Goal: Transaction & Acquisition: Purchase product/service

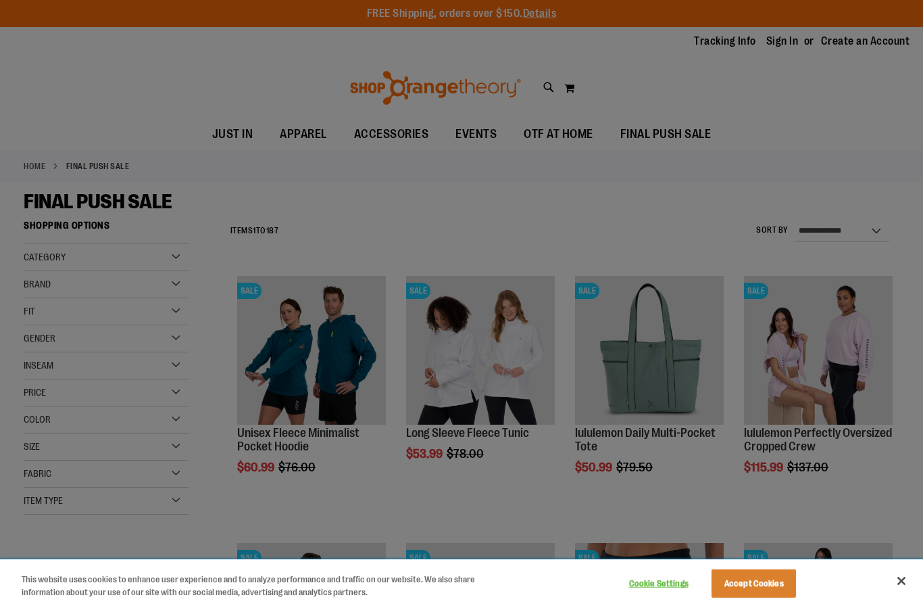
click at [750, 579] on button "Accept Cookies" at bounding box center [754, 583] width 84 height 28
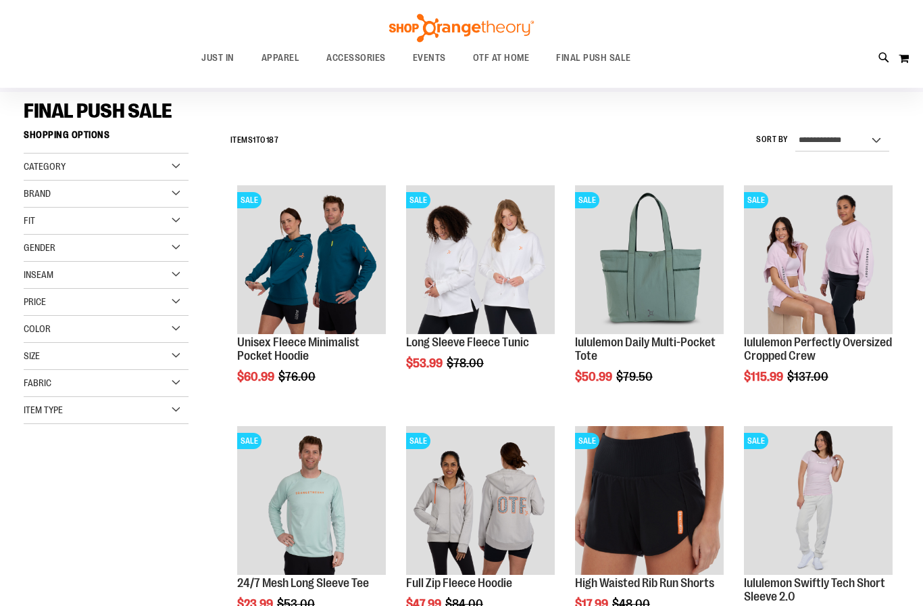
scroll to position [91, 0]
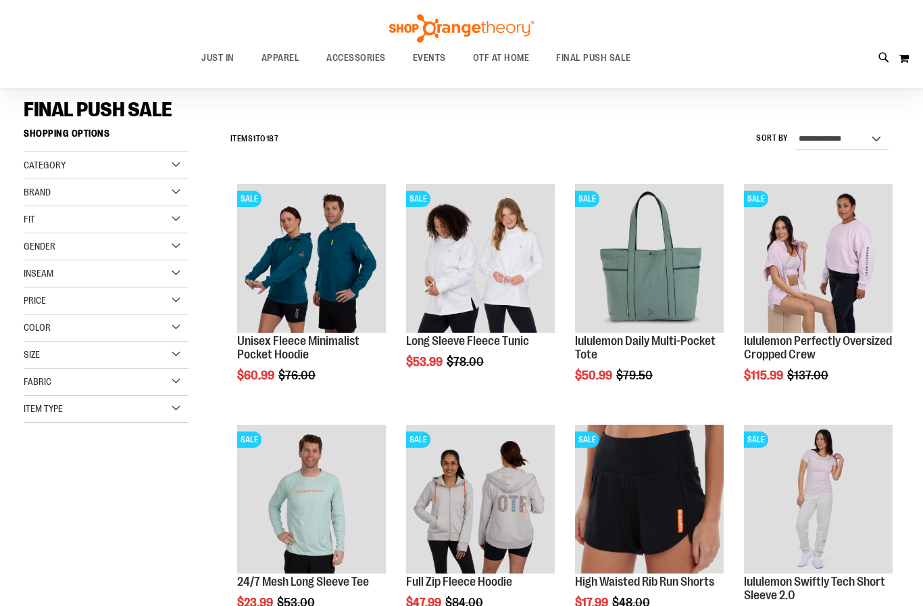
click at [179, 583] on div "**********" at bounding box center [462, 551] width 876 height 858
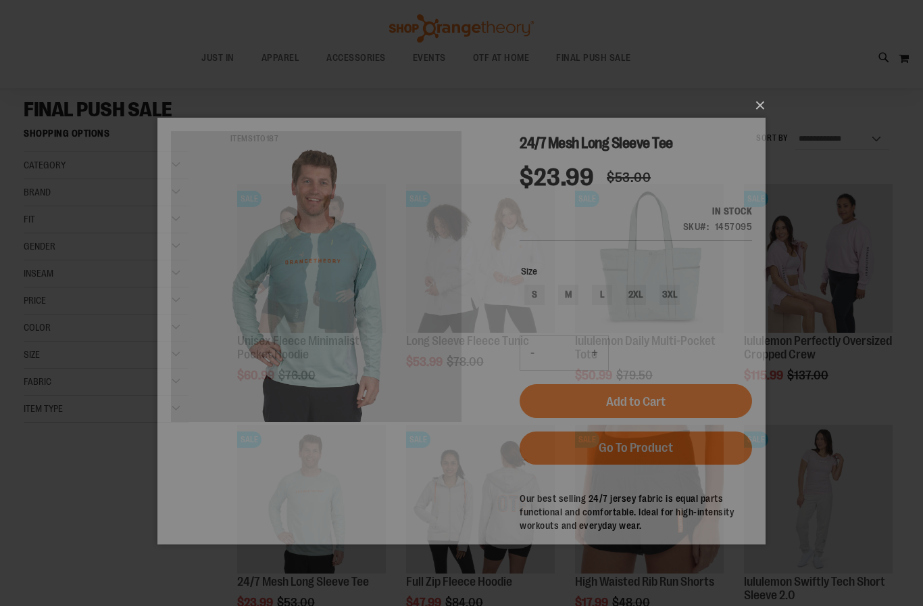
scroll to position [0, 0]
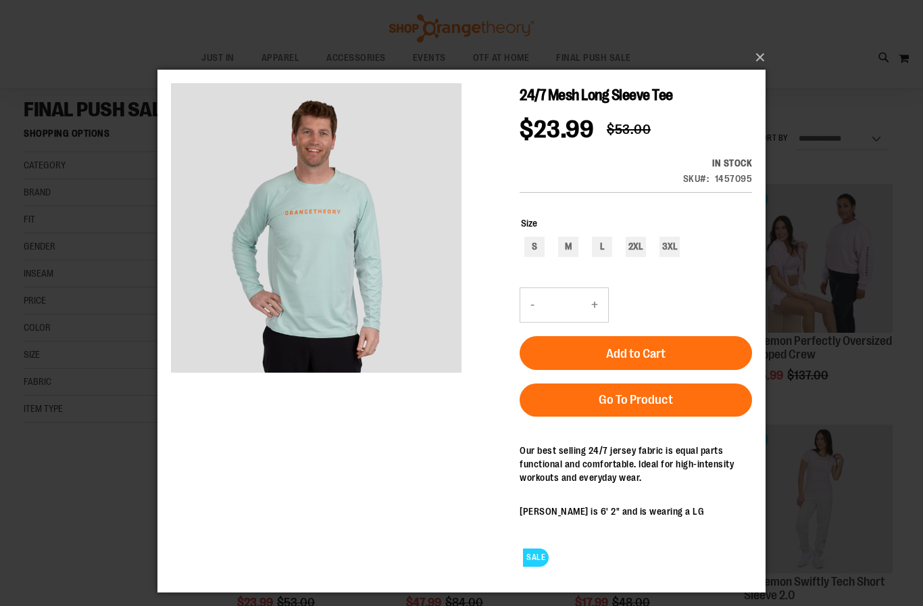
click at [758, 60] on button "×" at bounding box center [466, 58] width 608 height 30
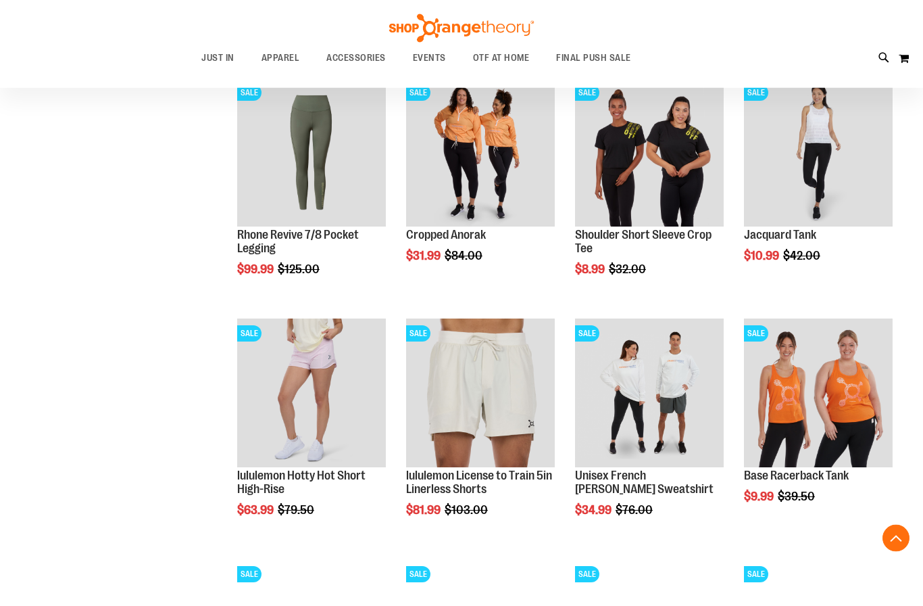
scroll to position [920, 0]
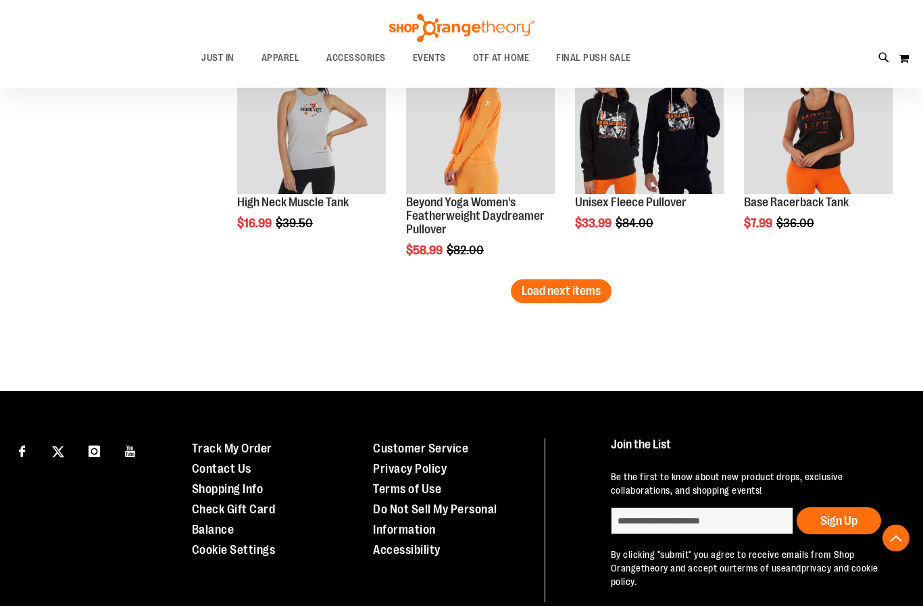
scroll to position [2155, 0]
click at [582, 295] on span "Load next items" at bounding box center [561, 291] width 79 height 14
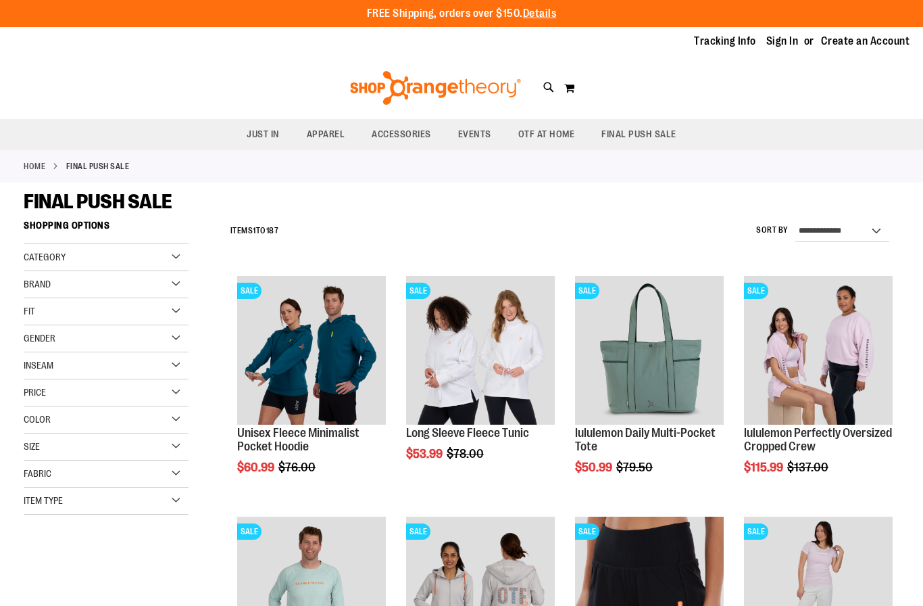
click at [34, 335] on span "Gender" at bounding box center [40, 338] width 32 height 11
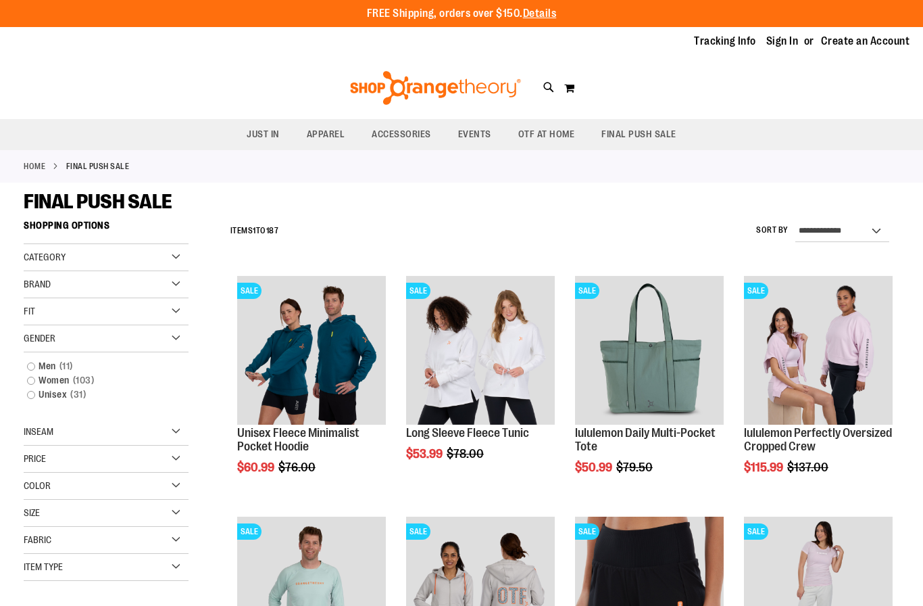
click at [30, 359] on link "Men 11 items" at bounding box center [99, 366] width 158 height 14
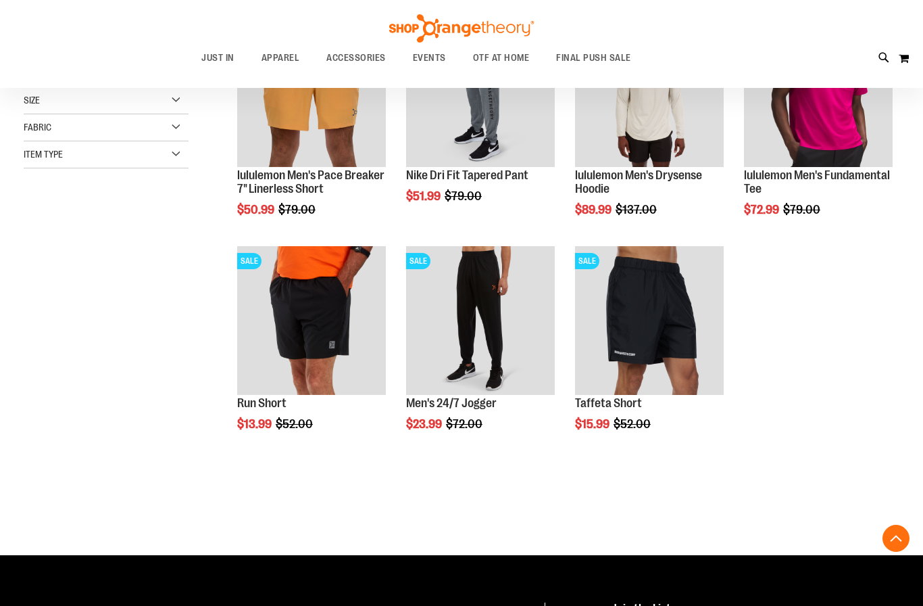
scroll to position [506, 0]
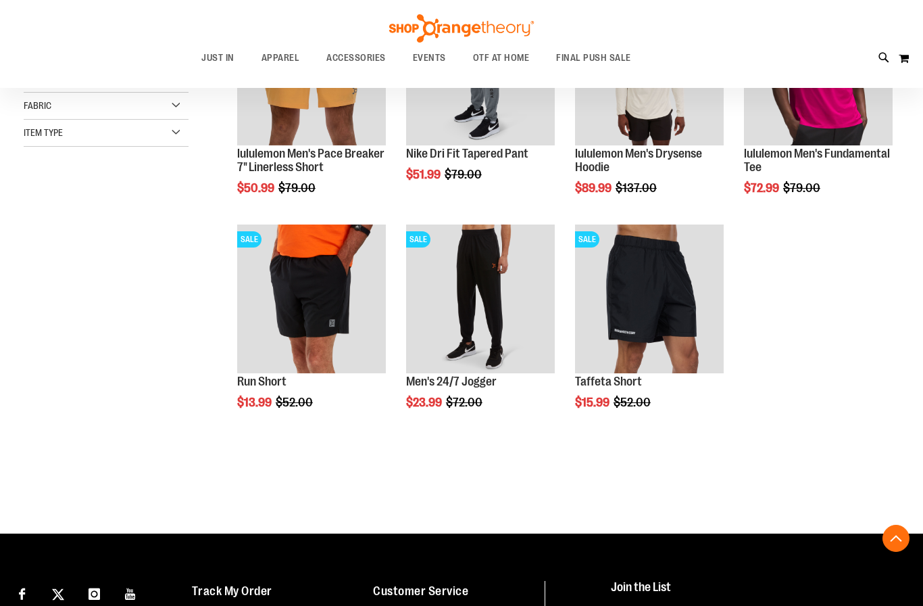
click at [560, 474] on div "Show ** ** ** per page" at bounding box center [562, 473] width 676 height 14
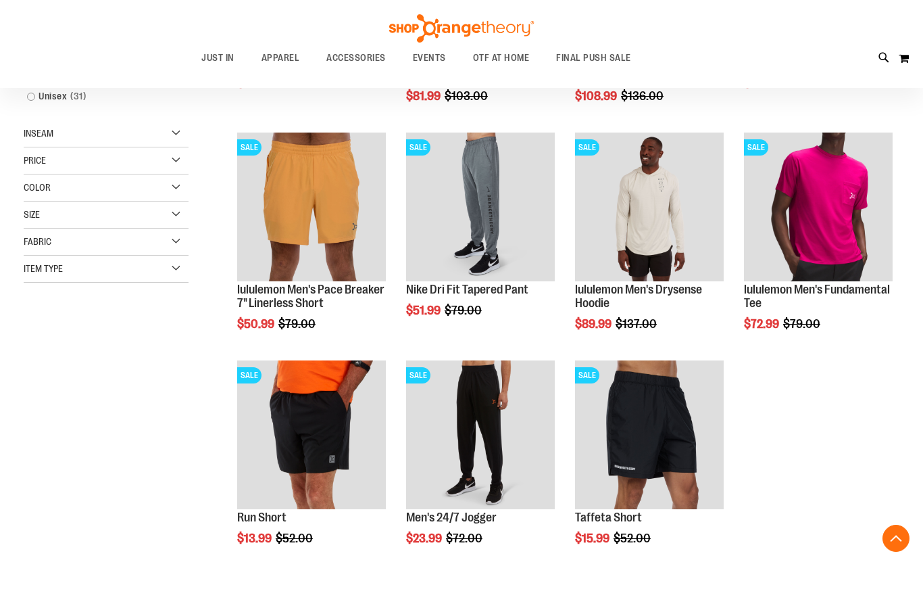
scroll to position [370, 0]
click at [28, 103] on link "Unisex 31 items" at bounding box center [99, 97] width 158 height 14
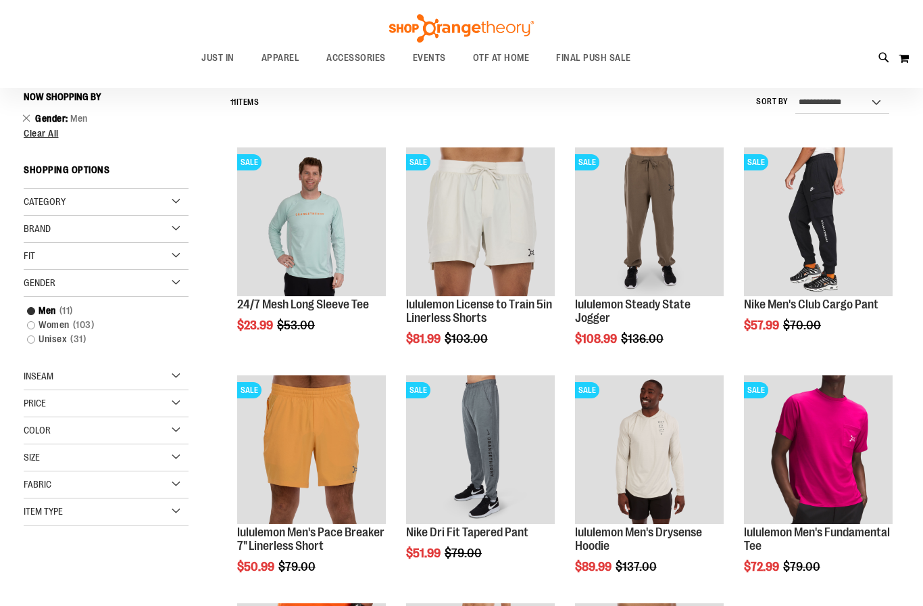
scroll to position [125, 0]
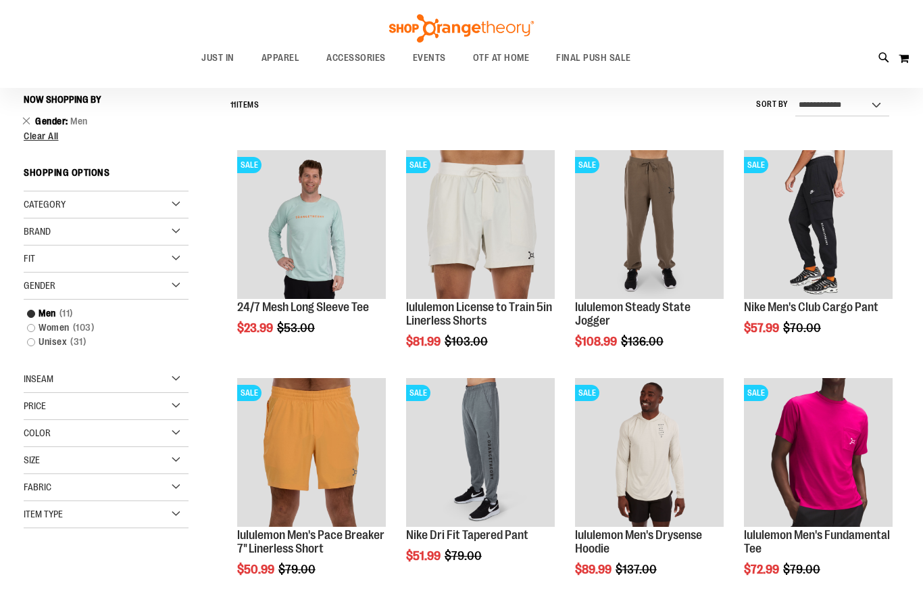
click at [32, 344] on link "Unisex 31 items" at bounding box center [99, 342] width 158 height 14
click at [26, 341] on link "Unisex 31 items" at bounding box center [99, 342] width 158 height 14
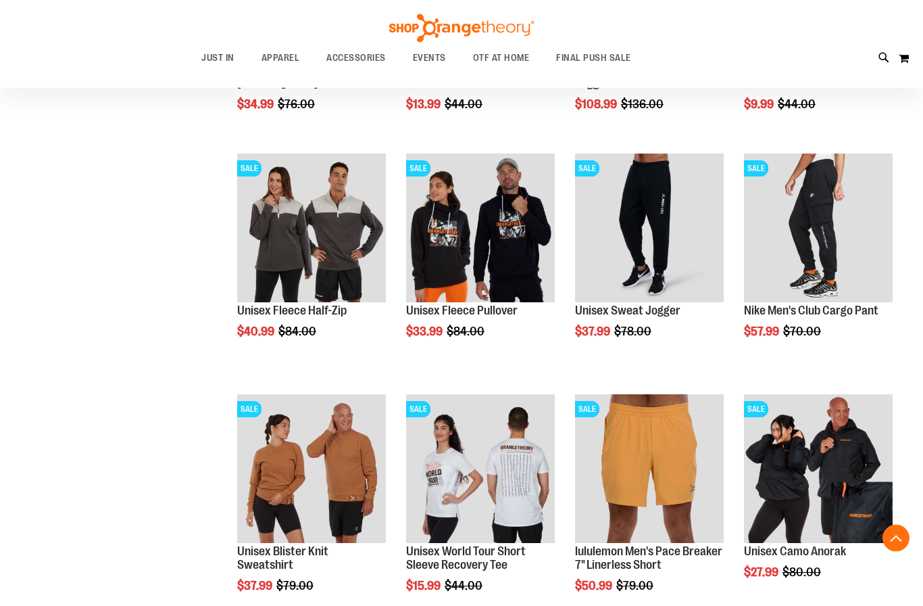
scroll to position [603, 0]
click at [289, 482] on span "Quickview" at bounding box center [269, 499] width 64 height 35
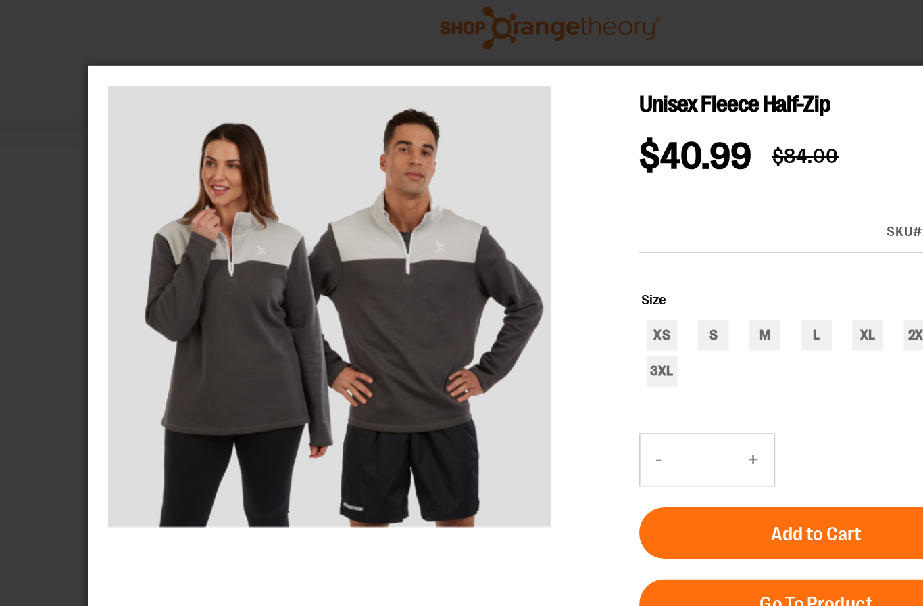
scroll to position [451, 0]
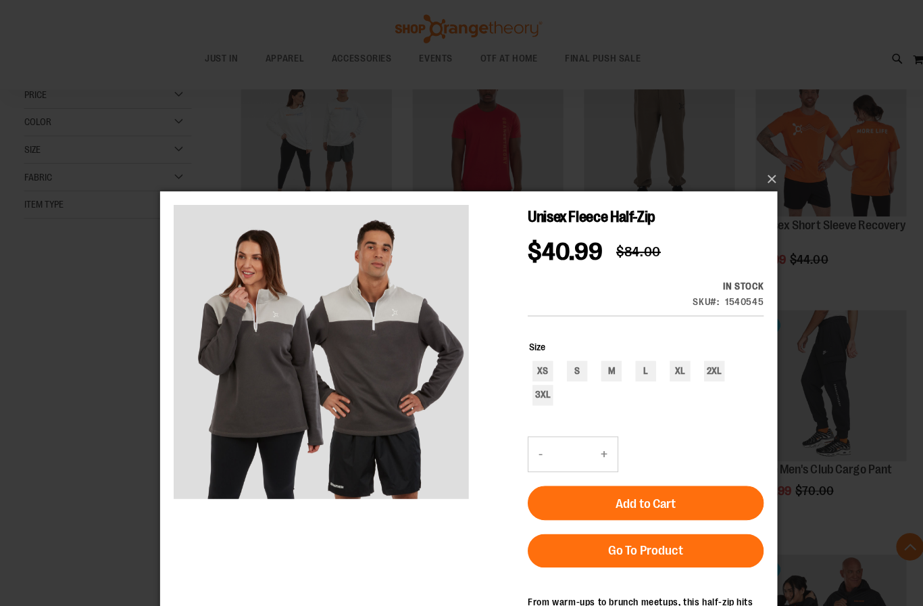
click at [765, 170] on button "×" at bounding box center [466, 176] width 608 height 30
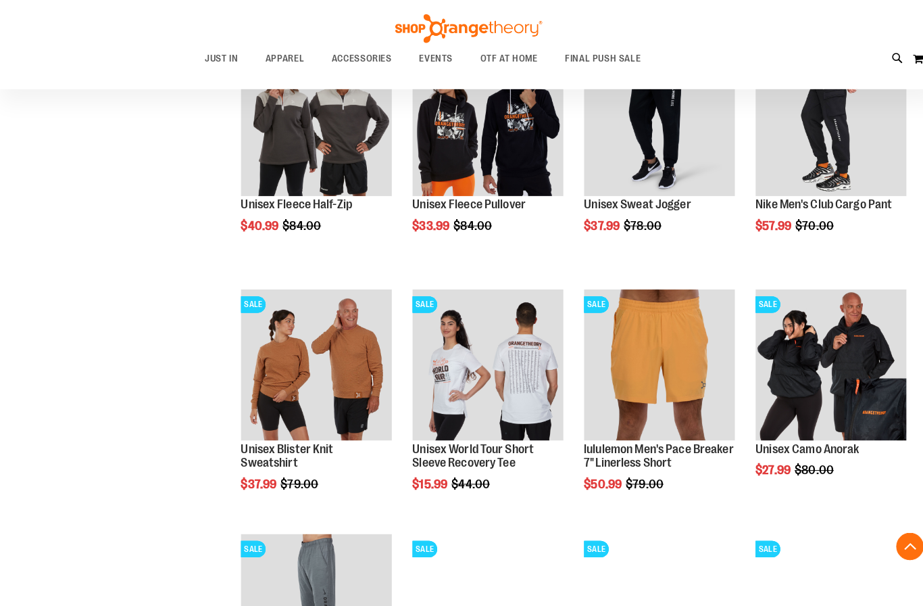
scroll to position [713, 0]
